Goal: Communication & Community: Ask a question

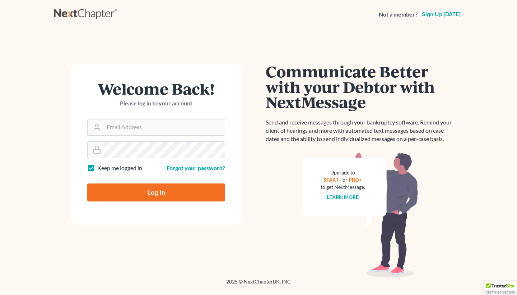
type input "[EMAIL_ADDRESS][DOMAIN_NAME]"
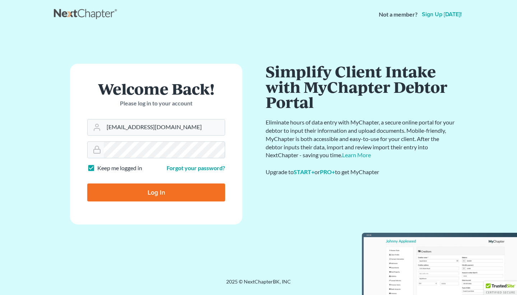
click at [160, 190] on input "Log In" at bounding box center [156, 192] width 138 height 18
type input "Thinking..."
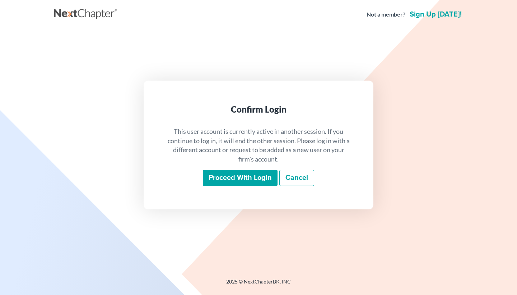
click at [263, 178] on input "Proceed with login" at bounding box center [240, 178] width 75 height 17
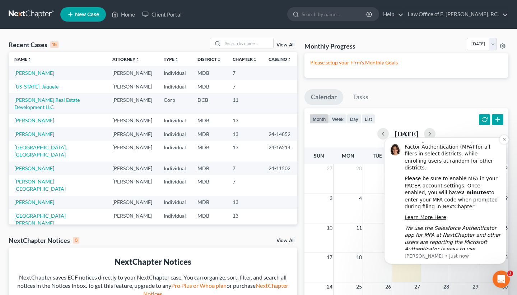
scroll to position [23, 0]
click at [502, 280] on icon "Open Intercom Messenger" at bounding box center [501, 278] width 12 height 12
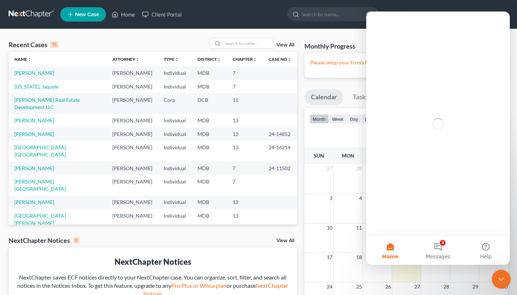
scroll to position [0, 0]
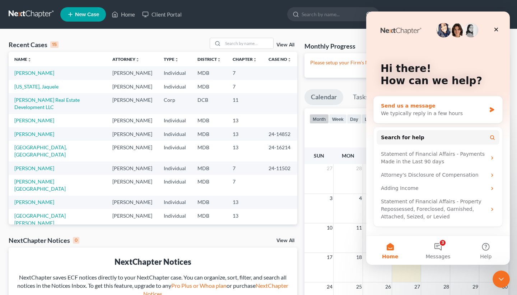
click at [407, 111] on div "We typically reply in a few hours" at bounding box center [433, 114] width 105 height 8
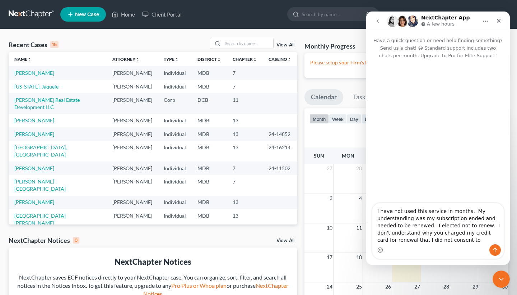
type textarea "I have not used this service in months. My understanding was my subscription en…"
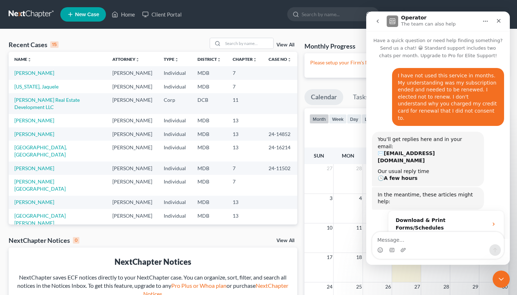
scroll to position [38, 0]
